Goal: Obtain resource: Obtain resource

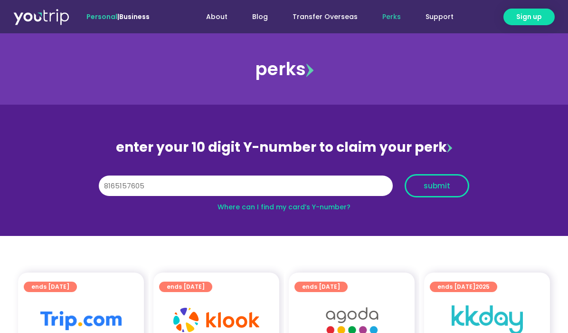
type input "8165157605"
click at [445, 186] on span "submit" at bounding box center [437, 185] width 27 height 7
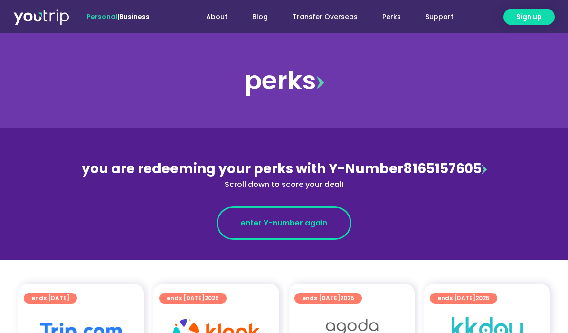
click at [301, 226] on span "enter Y-number again" at bounding box center [284, 222] width 86 height 11
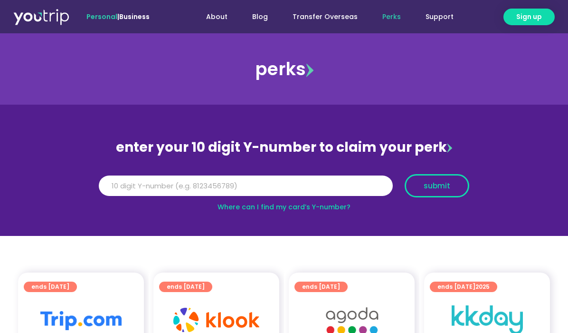
click at [435, 177] on button "submit" at bounding box center [437, 185] width 65 height 23
click at [291, 190] on input "Y Number" at bounding box center [246, 185] width 294 height 21
paste input "8165157605"
type input "8165157605"
click at [426, 183] on span "submit" at bounding box center [437, 185] width 27 height 7
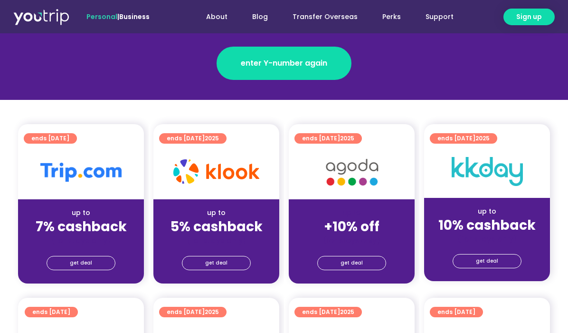
scroll to position [205, 0]
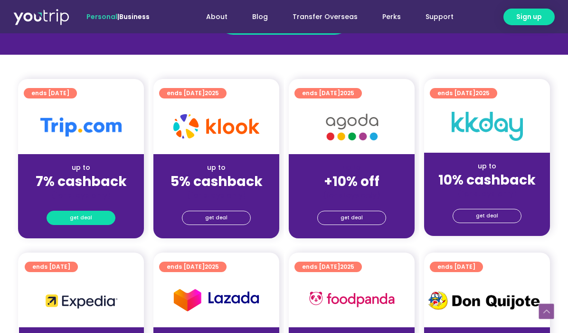
click at [92, 219] on link "get deal" at bounding box center [81, 218] width 69 height 14
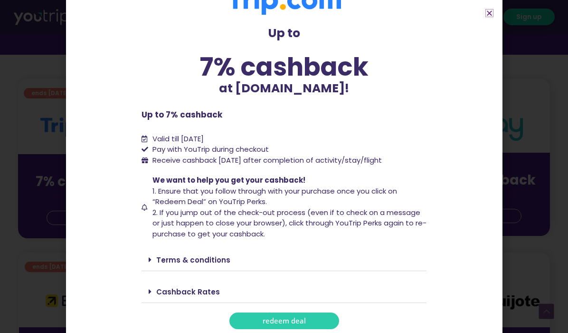
scroll to position [37, 0]
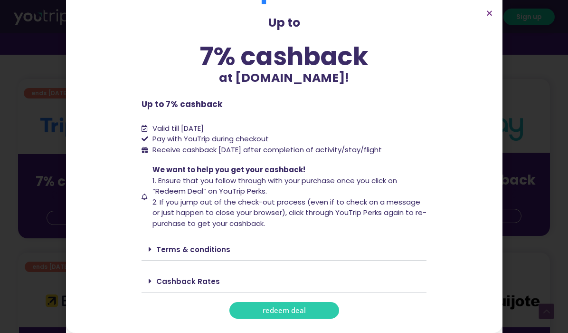
click at [203, 246] on link "Terms & conditions" at bounding box center [193, 249] width 74 height 10
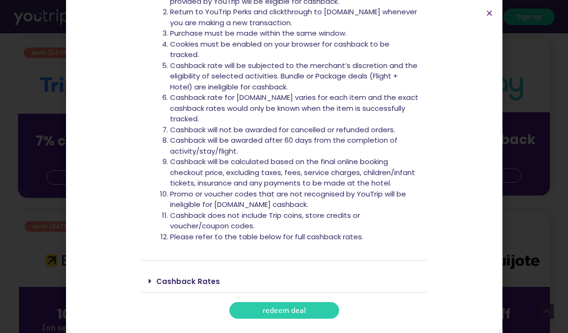
scroll to position [251, 0]
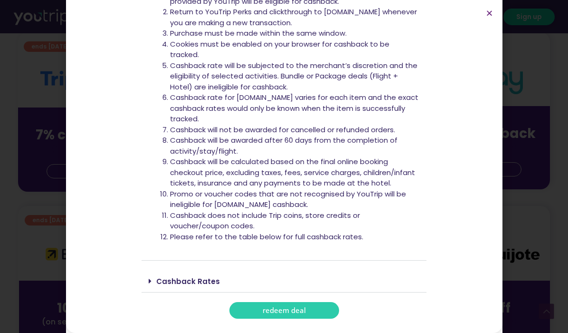
click at [285, 272] on div "Cashback Rates" at bounding box center [284, 281] width 285 height 22
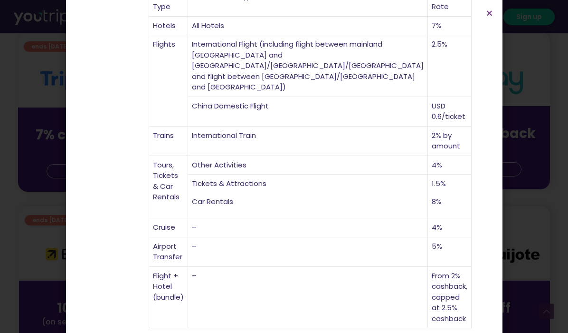
scroll to position [632, 0]
